Goal: Information Seeking & Learning: Learn about a topic

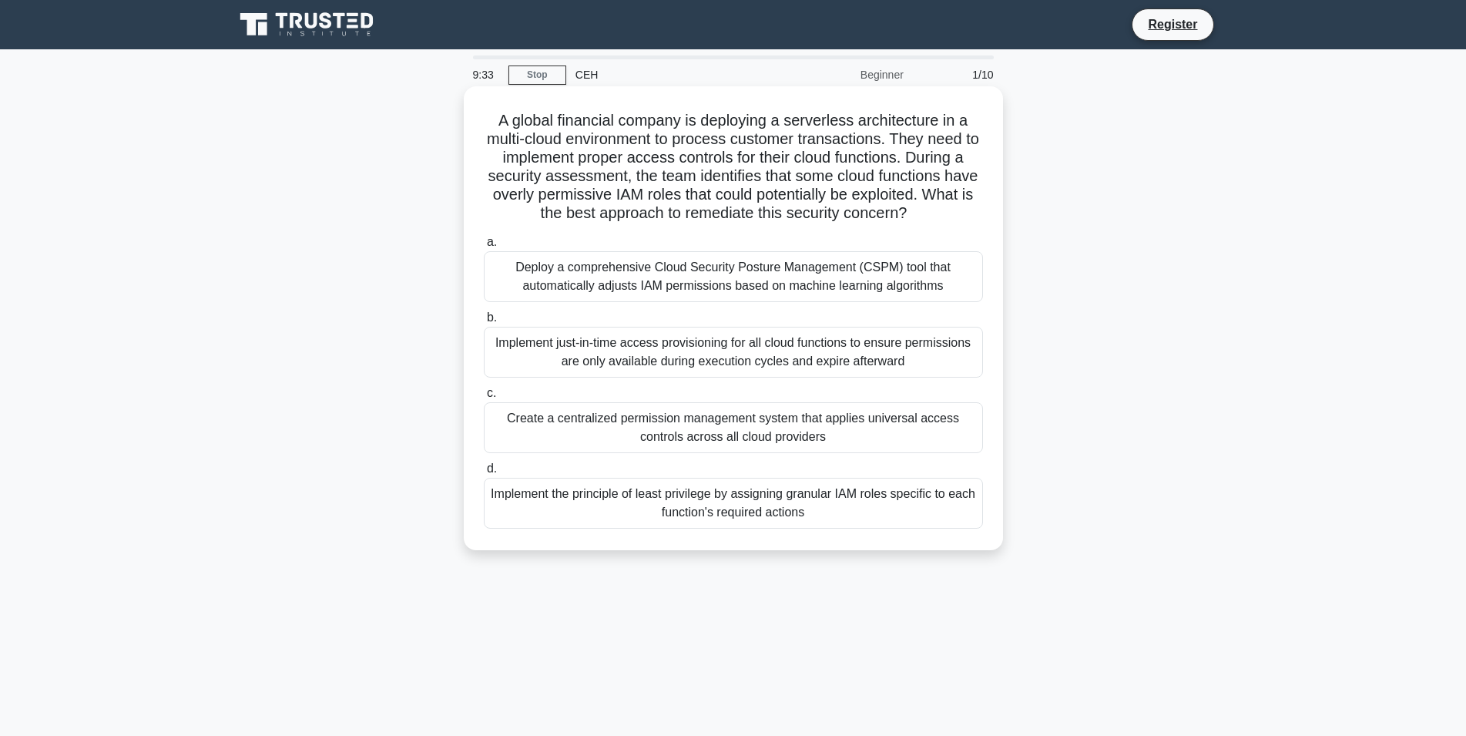
click at [651, 367] on div "Implement just-in-time access provisioning for all cloud functions to ensure pe…" at bounding box center [733, 352] width 499 height 51
click at [484, 323] on input "b. Implement just-in-time access provisioning for all cloud functions to ensure…" at bounding box center [484, 318] width 0 height 10
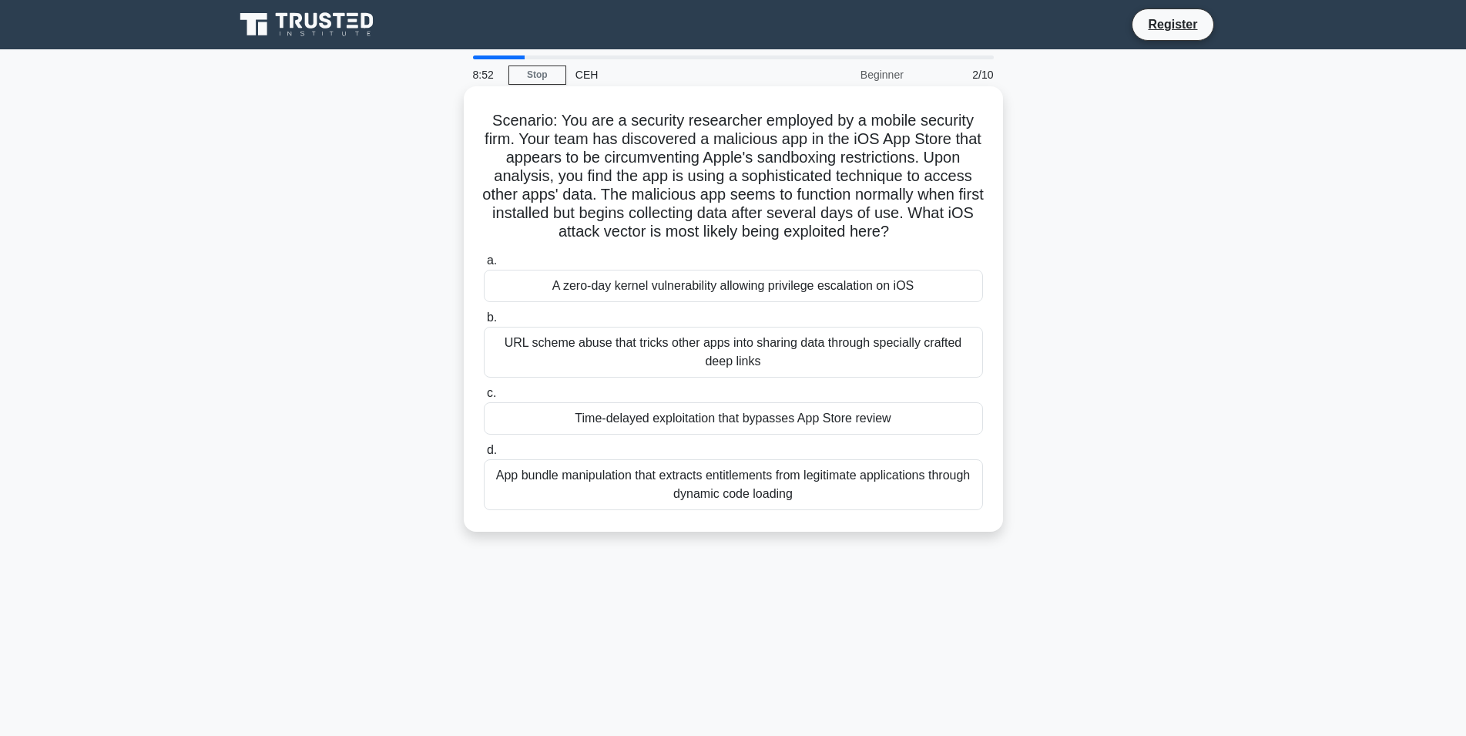
click at [690, 286] on div "A zero-day kernel vulnerability allowing privilege escalation on iOS" at bounding box center [733, 286] width 499 height 32
click at [484, 266] on input "a. A zero-day kernel vulnerability allowing privilege escalation on iOS" at bounding box center [484, 261] width 0 height 10
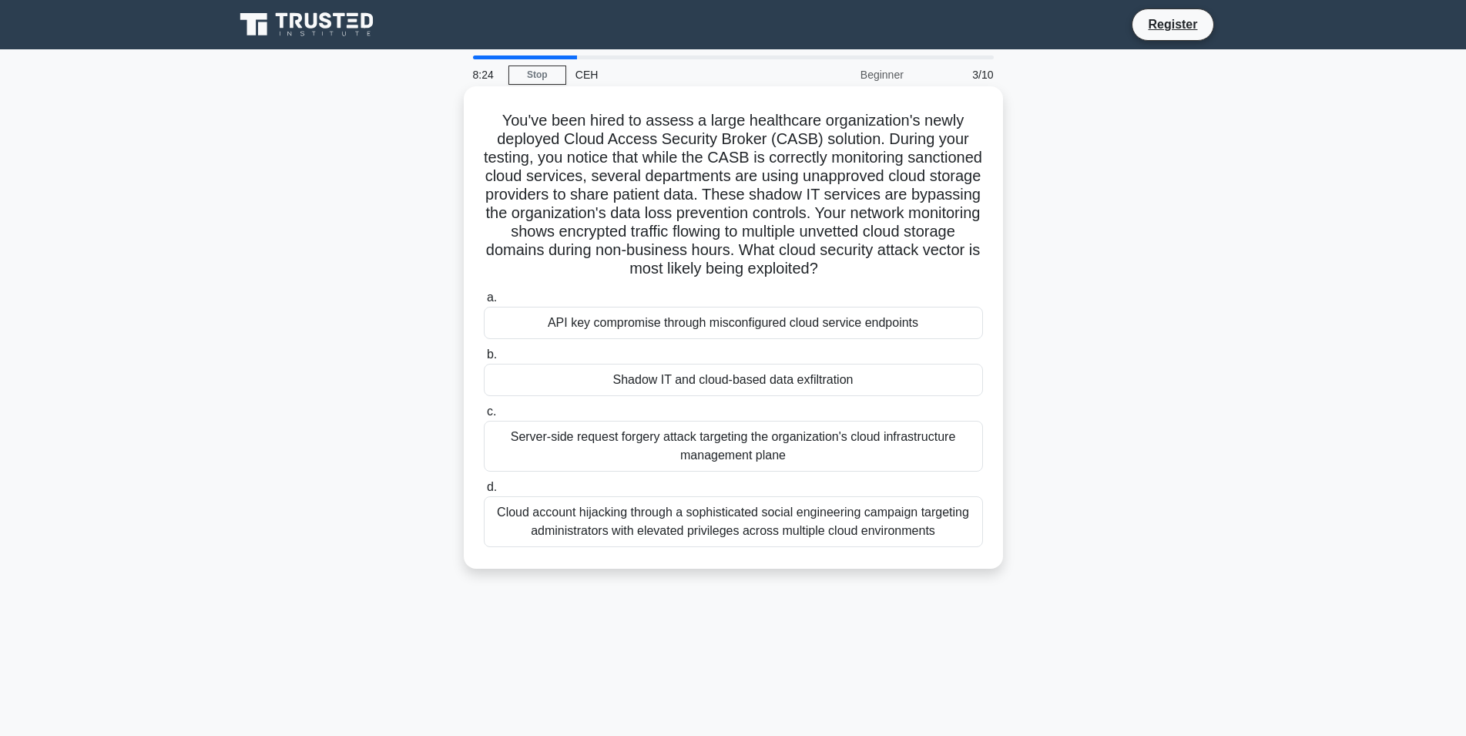
click at [660, 381] on div "Shadow IT and cloud-based data exfiltration" at bounding box center [733, 380] width 499 height 32
click at [484, 360] on input "b. Shadow IT and cloud-based data exfiltration" at bounding box center [484, 355] width 0 height 10
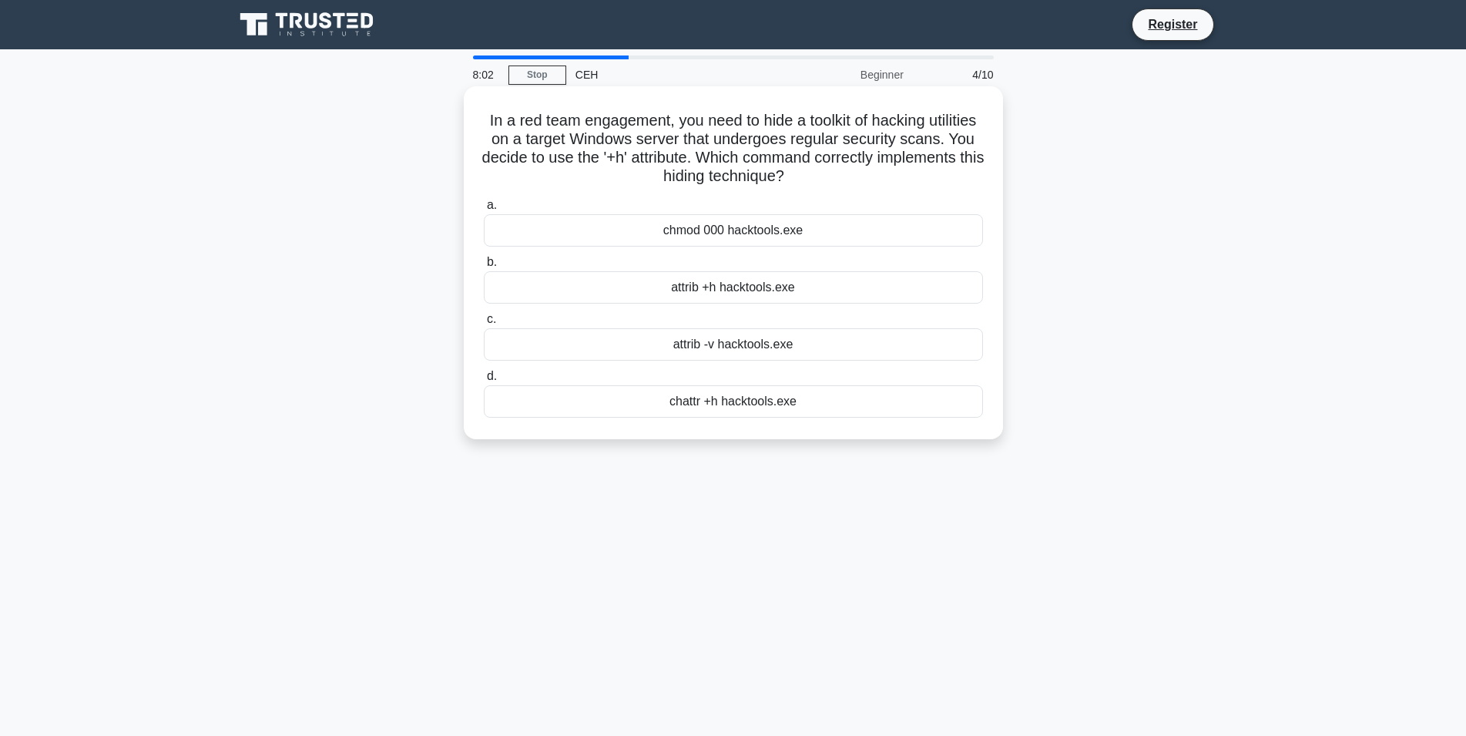
click at [680, 408] on div "chattr +h hacktools.exe" at bounding box center [733, 401] width 499 height 32
click at [484, 381] on input "d. chattr +h hacktools.exe" at bounding box center [484, 376] width 0 height 10
click at [688, 282] on div "nmap -p 1-65535 -T4 10.10.10.0/24" at bounding box center [733, 287] width 499 height 32
click at [484, 267] on input "b. nmap -p 1-65535 -T4 10.10.10.0/24" at bounding box center [484, 262] width 0 height 10
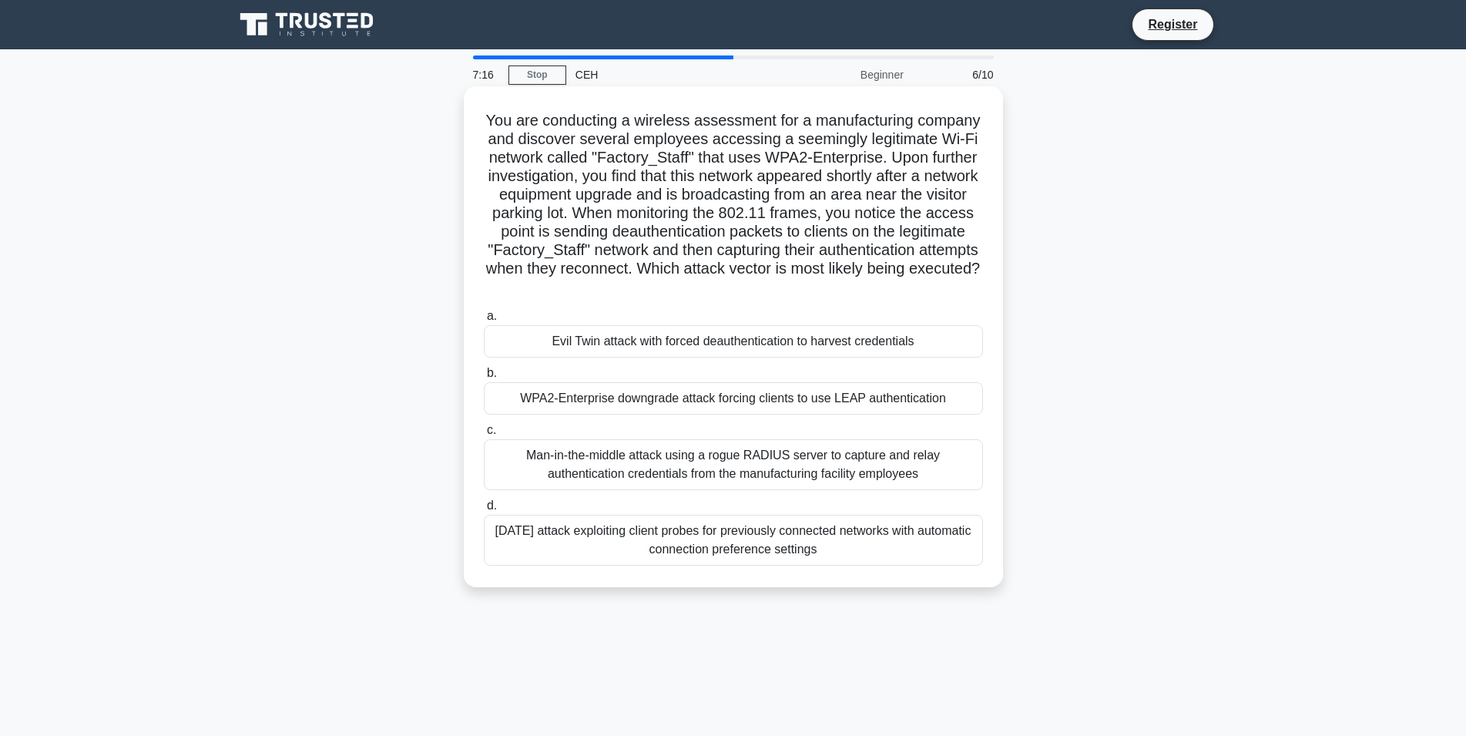
click at [751, 323] on label "a. Evil Twin attack with forced deauthentication to harvest credentials" at bounding box center [733, 332] width 499 height 51
click at [484, 321] on input "a. Evil Twin attack with forced deauthentication to harvest credentials" at bounding box center [484, 316] width 0 height 10
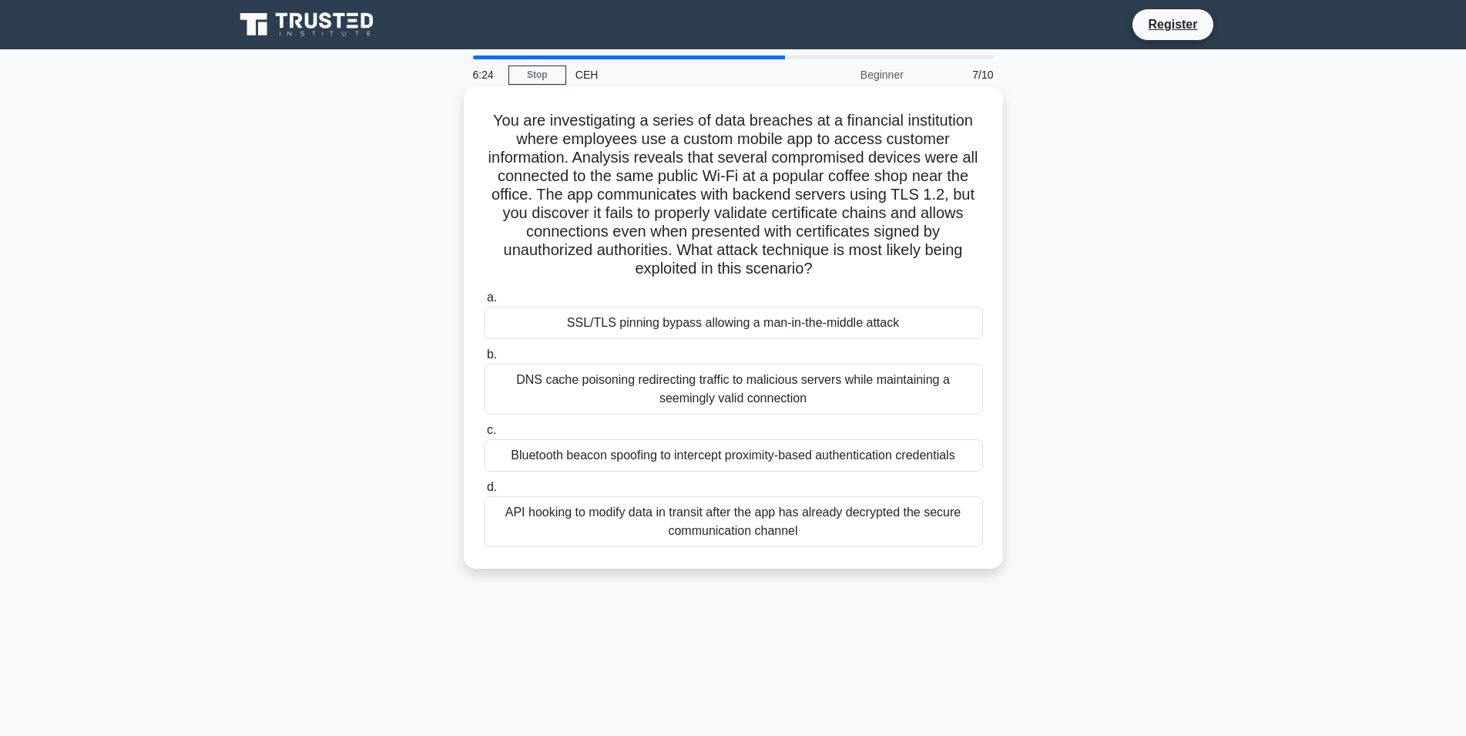
click at [677, 324] on div "SSL/TLS pinning bypass allowing a man-in-the-middle attack" at bounding box center [733, 323] width 499 height 32
click at [484, 303] on input "a. SSL/TLS pinning bypass allowing a man-in-the-middle attack" at bounding box center [484, 298] width 0 height 10
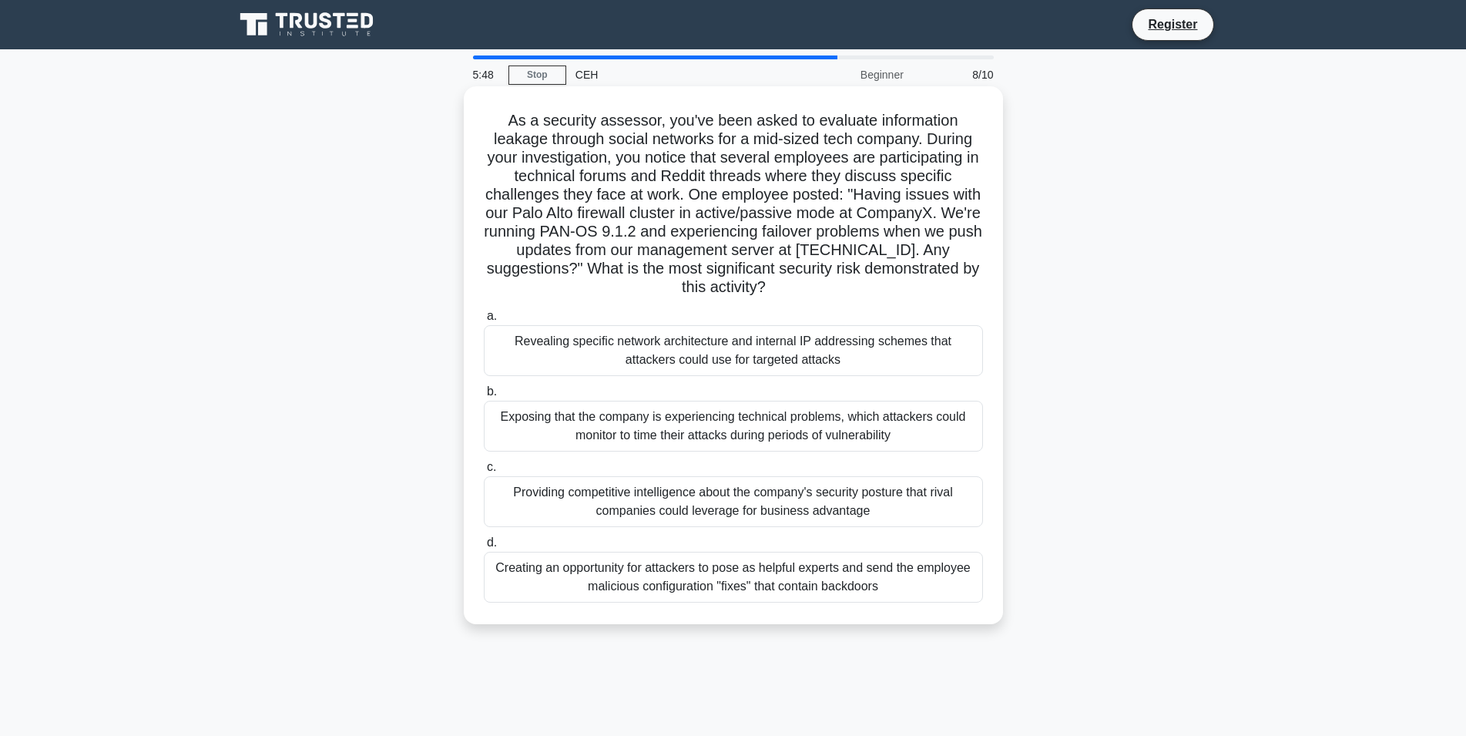
click at [718, 418] on div "Exposing that the company is experiencing technical problems, which attackers c…" at bounding box center [733, 426] width 499 height 51
click at [484, 397] on input "b. Exposing that the company is experiencing technical problems, which attacker…" at bounding box center [484, 392] width 0 height 10
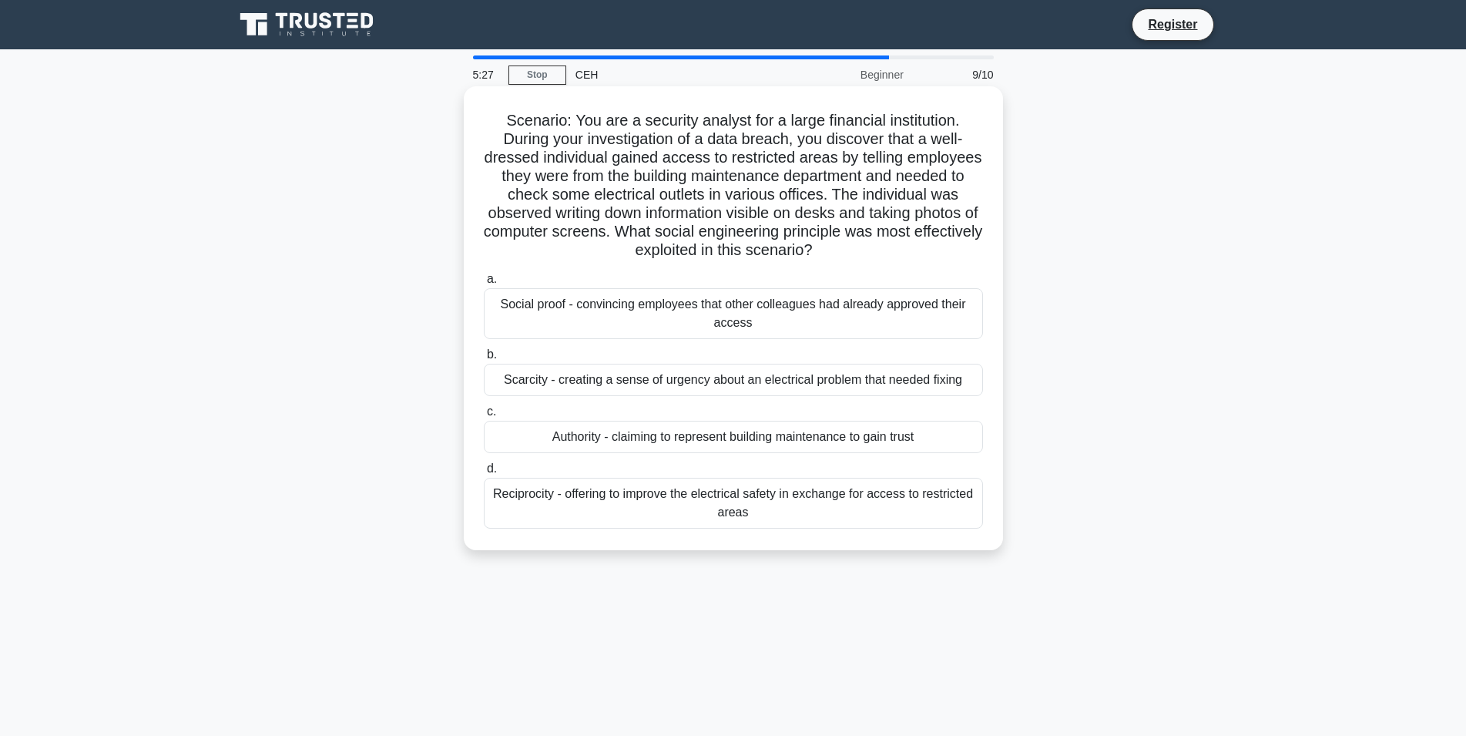
click at [747, 306] on div "Social proof - convincing employees that other colleagues had already approved …" at bounding box center [733, 313] width 499 height 51
click at [484, 284] on input "a. Social proof - convincing employees that other colleagues had already approv…" at bounding box center [484, 279] width 0 height 10
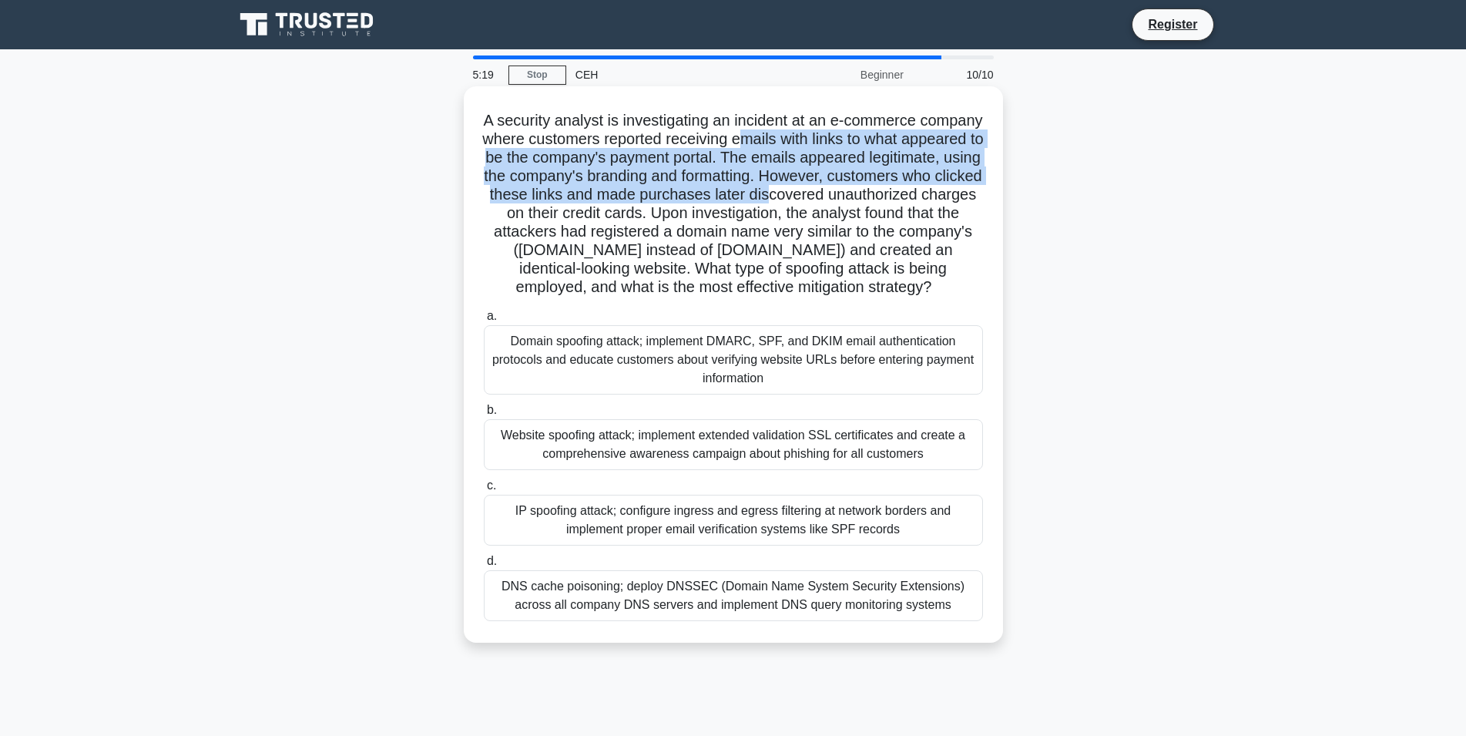
drag, startPoint x: 741, startPoint y: 143, endPoint x: 754, endPoint y: 190, distance: 48.1
click at [754, 190] on h5 "A security analyst is investigating an incident at an e-commerce company where …" at bounding box center [733, 204] width 502 height 186
click at [752, 172] on h5 "A security analyst is investigating an incident at an e-commerce company where …" at bounding box center [733, 204] width 502 height 186
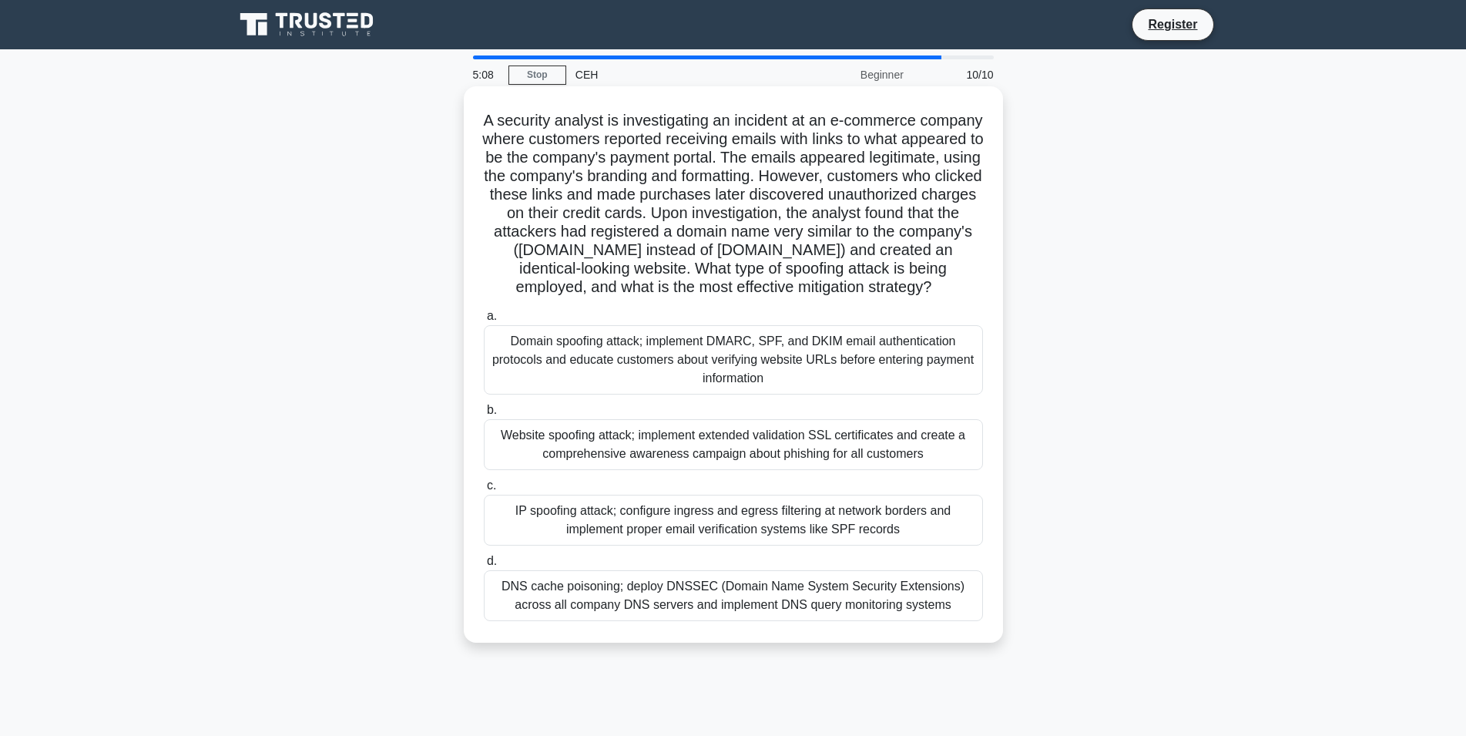
drag, startPoint x: 798, startPoint y: 291, endPoint x: 698, endPoint y: 270, distance: 101.6
click at [698, 270] on h5 "A security analyst is investigating an incident at an e-commerce company where …" at bounding box center [733, 204] width 502 height 186
drag, startPoint x: 624, startPoint y: 237, endPoint x: 811, endPoint y: 291, distance: 194.3
click at [811, 291] on h5 "A security analyst is investigating an incident at an e-commerce company where …" at bounding box center [733, 204] width 502 height 186
click at [932, 291] on icon at bounding box center [936, 288] width 8 height 17
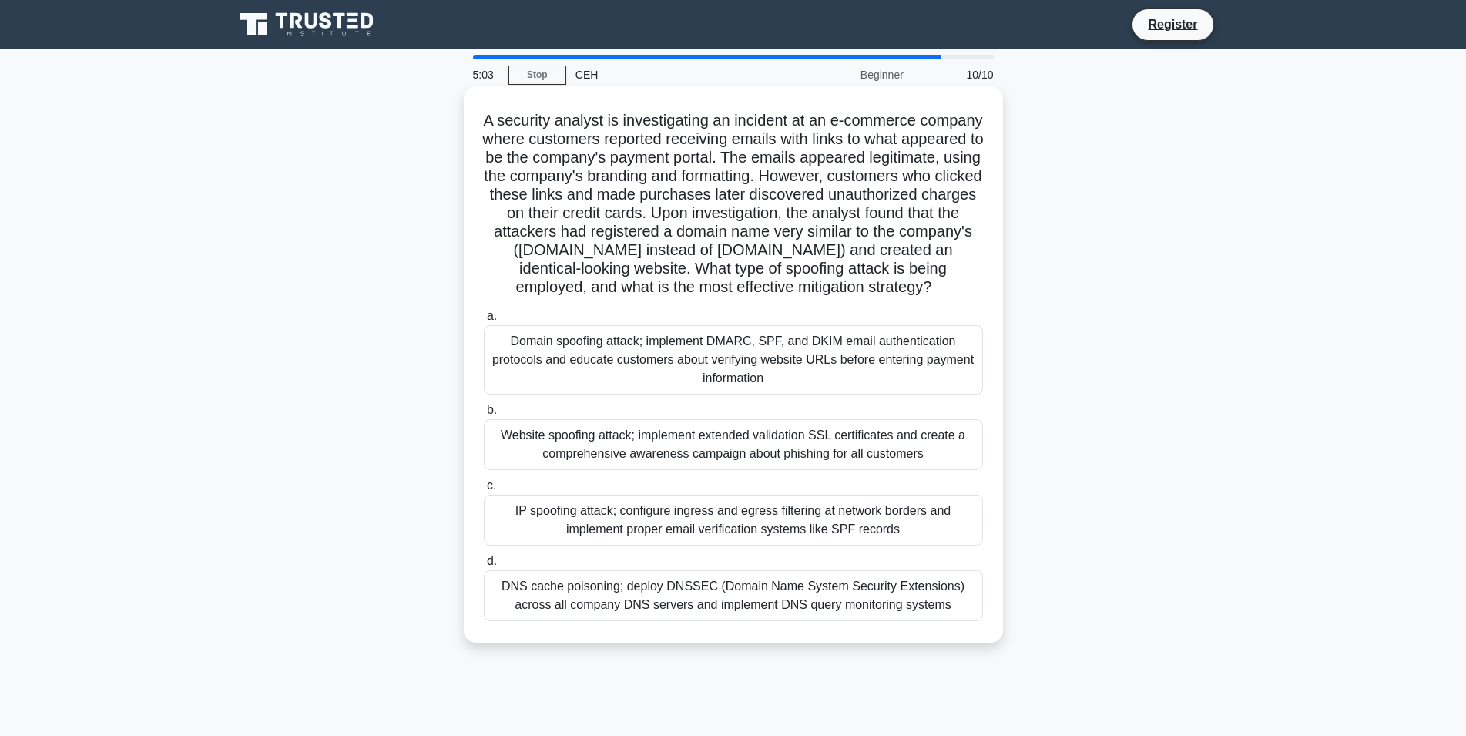
click at [784, 282] on h5 "A security analyst is investigating an incident at an e-commerce company where …" at bounding box center [733, 204] width 502 height 186
click at [719, 527] on div "IP spoofing attack; configure ingress and egress filtering at network borders a…" at bounding box center [733, 520] width 499 height 51
click at [484, 491] on input "c. IP spoofing attack; configure ingress and egress filtering at network border…" at bounding box center [484, 486] width 0 height 10
